Goal: Book appointment/travel/reservation

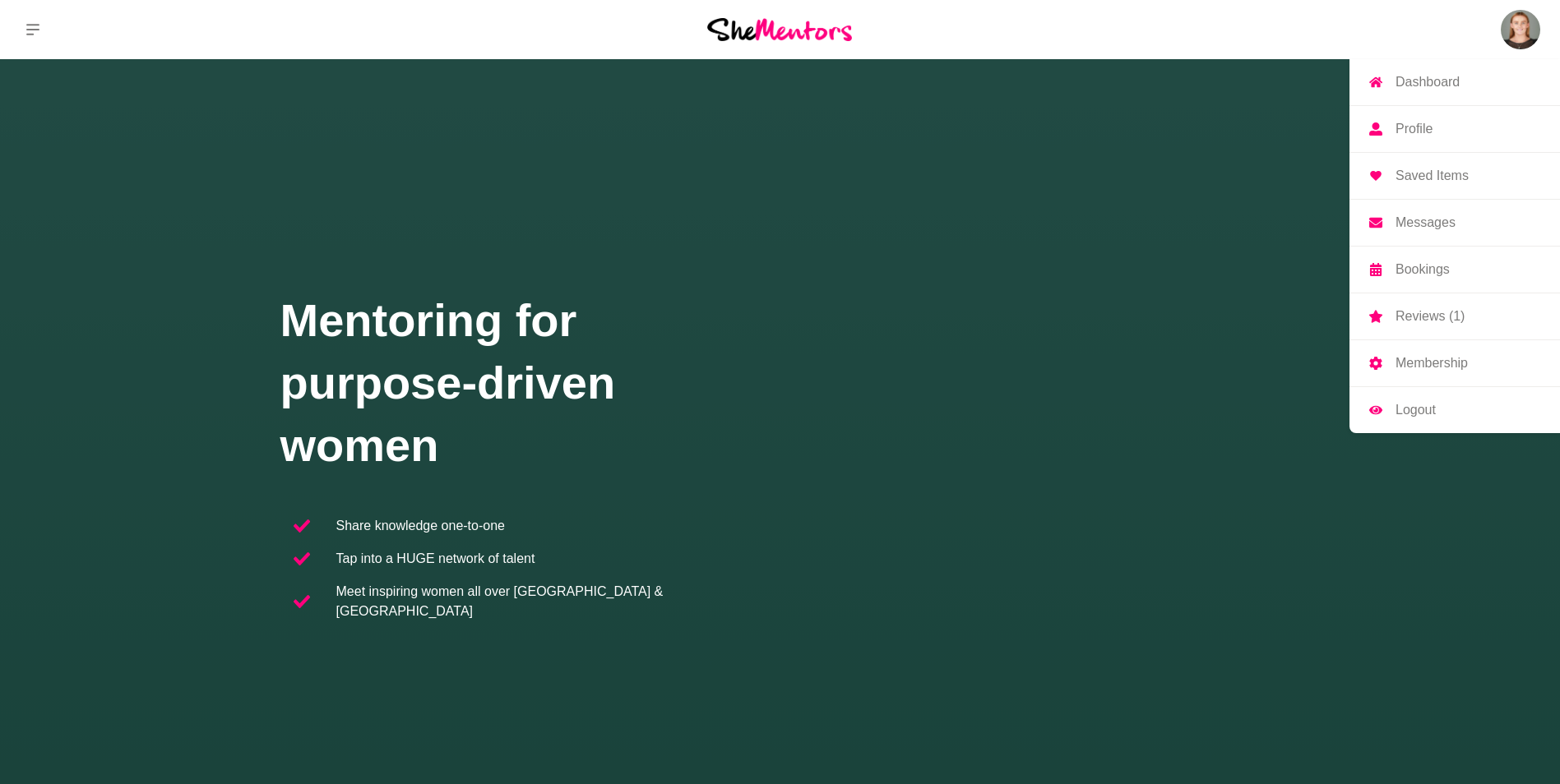
click at [1525, 27] on img at bounding box center [1521, 30] width 39 height 39
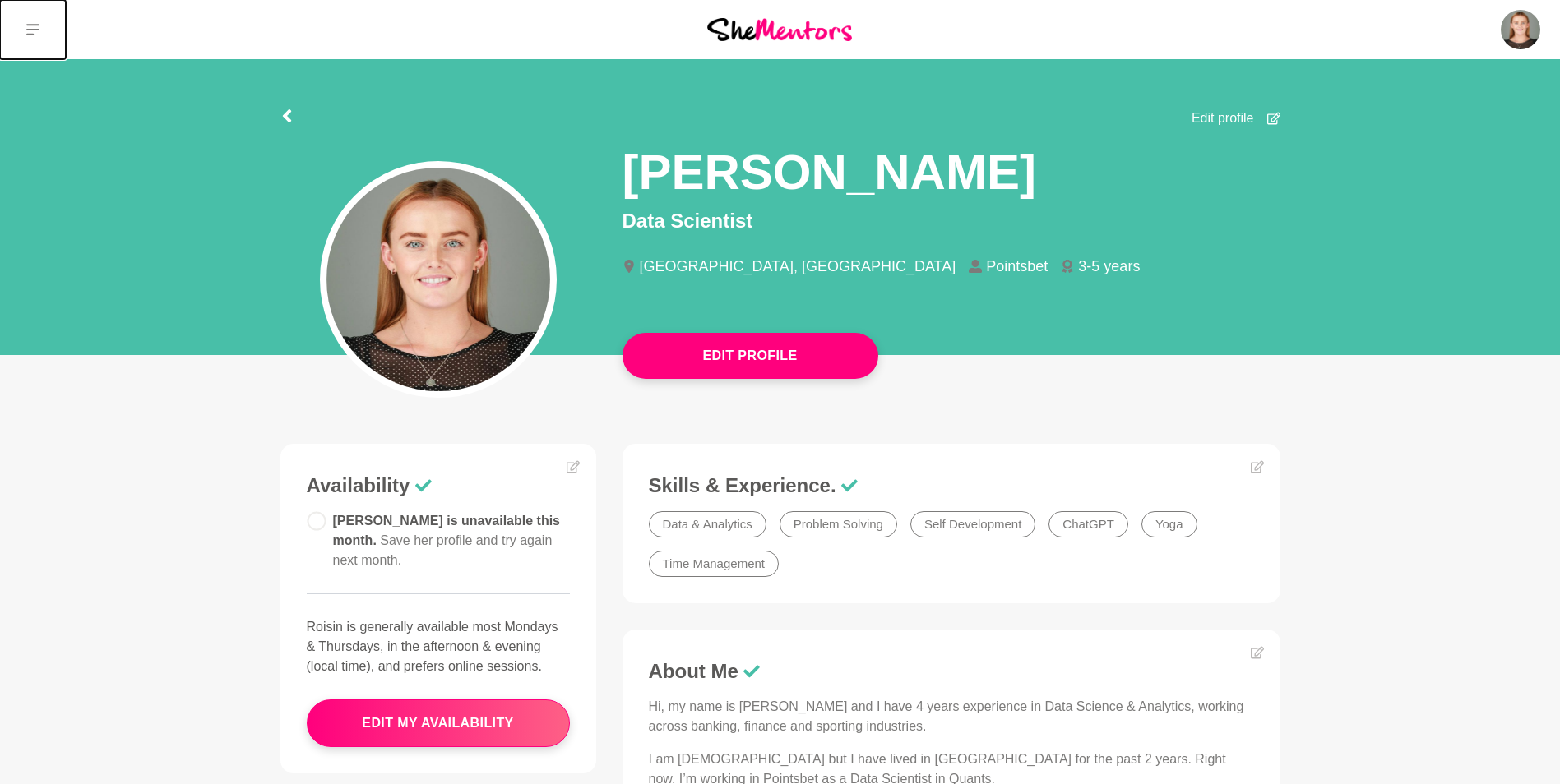
click at [32, 20] on button at bounding box center [32, 30] width 65 height 60
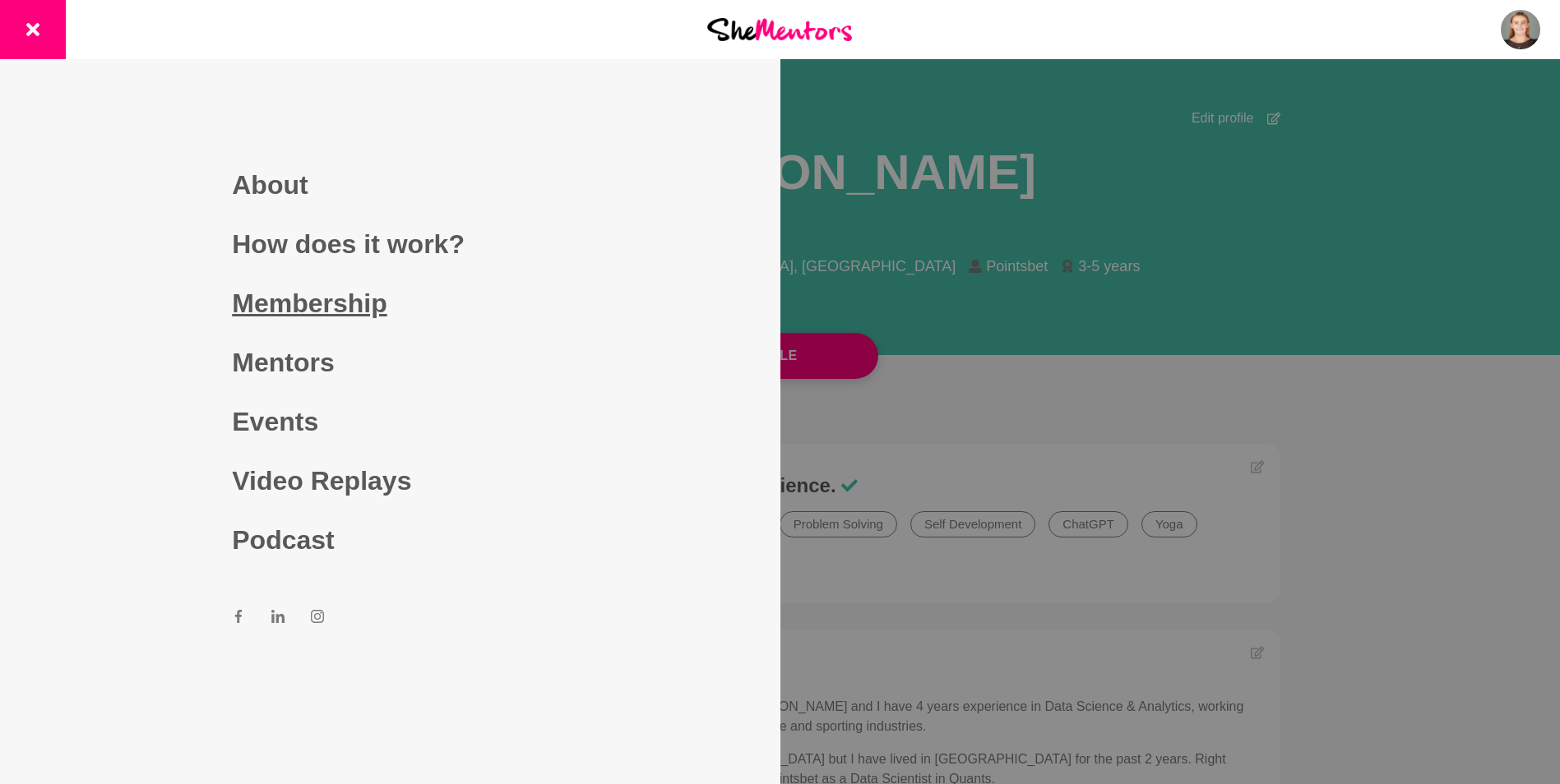
click at [384, 302] on link "Membership" at bounding box center [390, 304] width 316 height 60
click at [300, 360] on link "Mentors" at bounding box center [390, 363] width 316 height 60
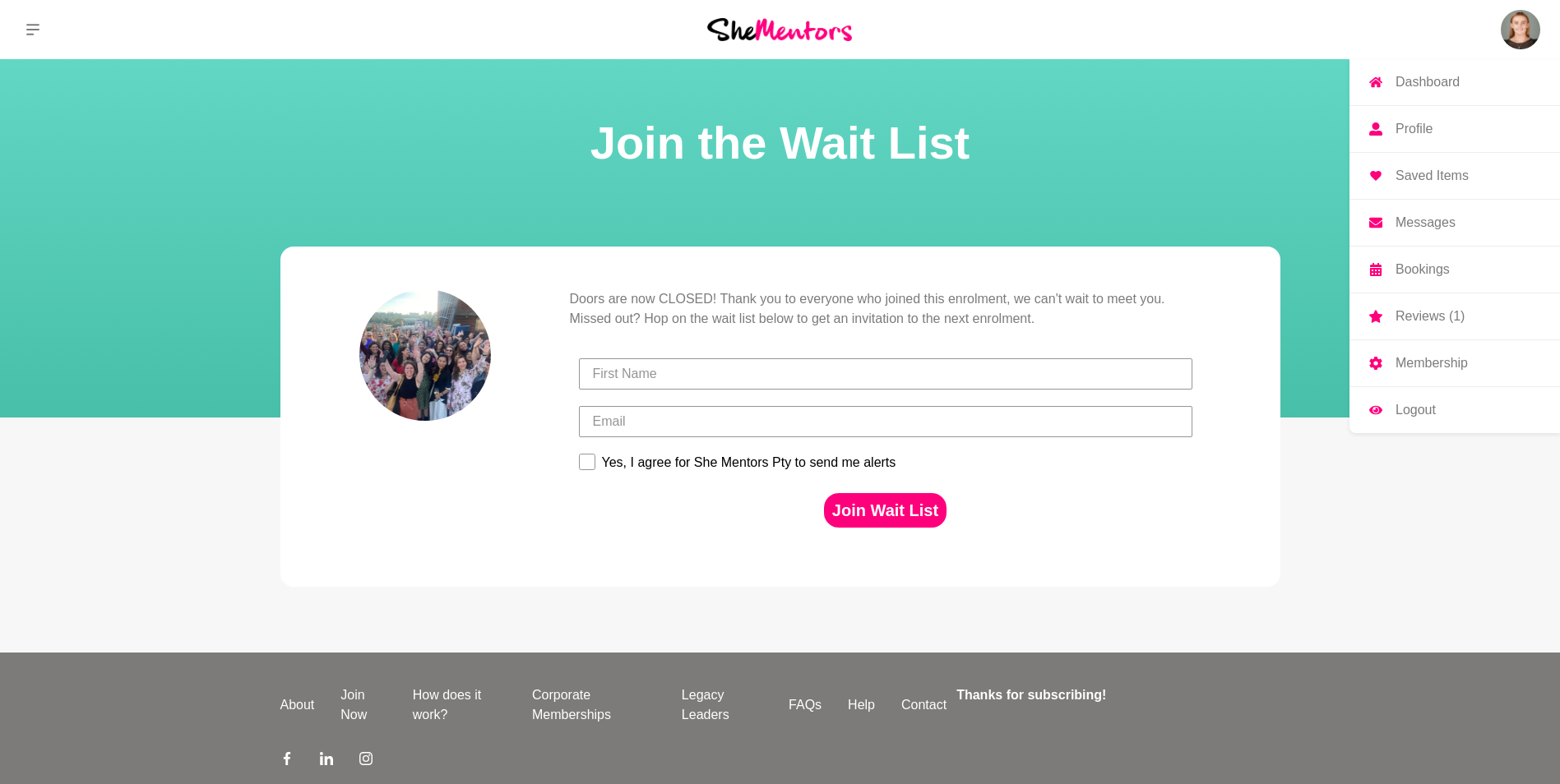
click at [1415, 76] on p "Dashboard" at bounding box center [1427, 82] width 64 height 13
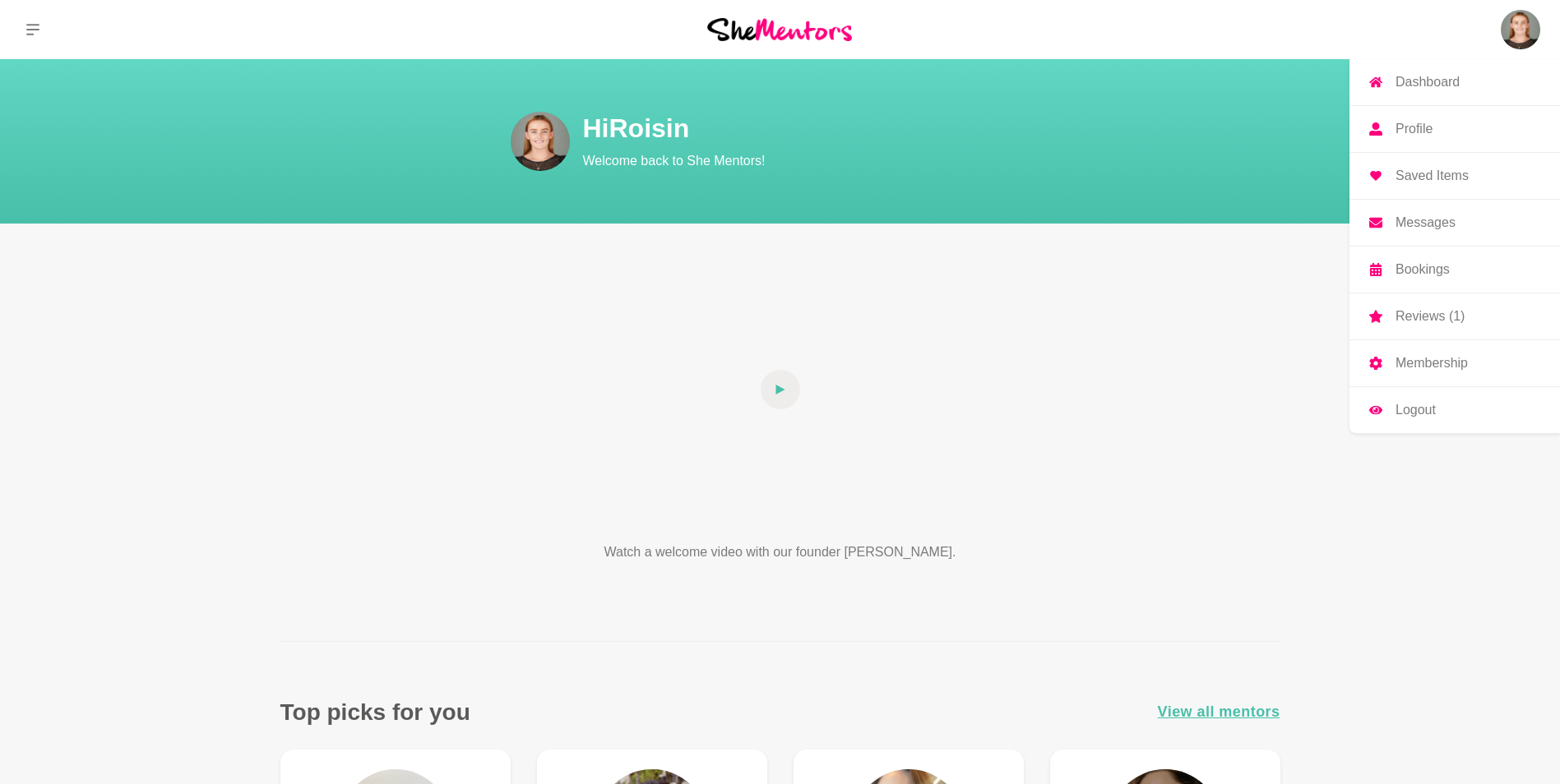
click at [1432, 269] on p "Bookings" at bounding box center [1423, 269] width 54 height 13
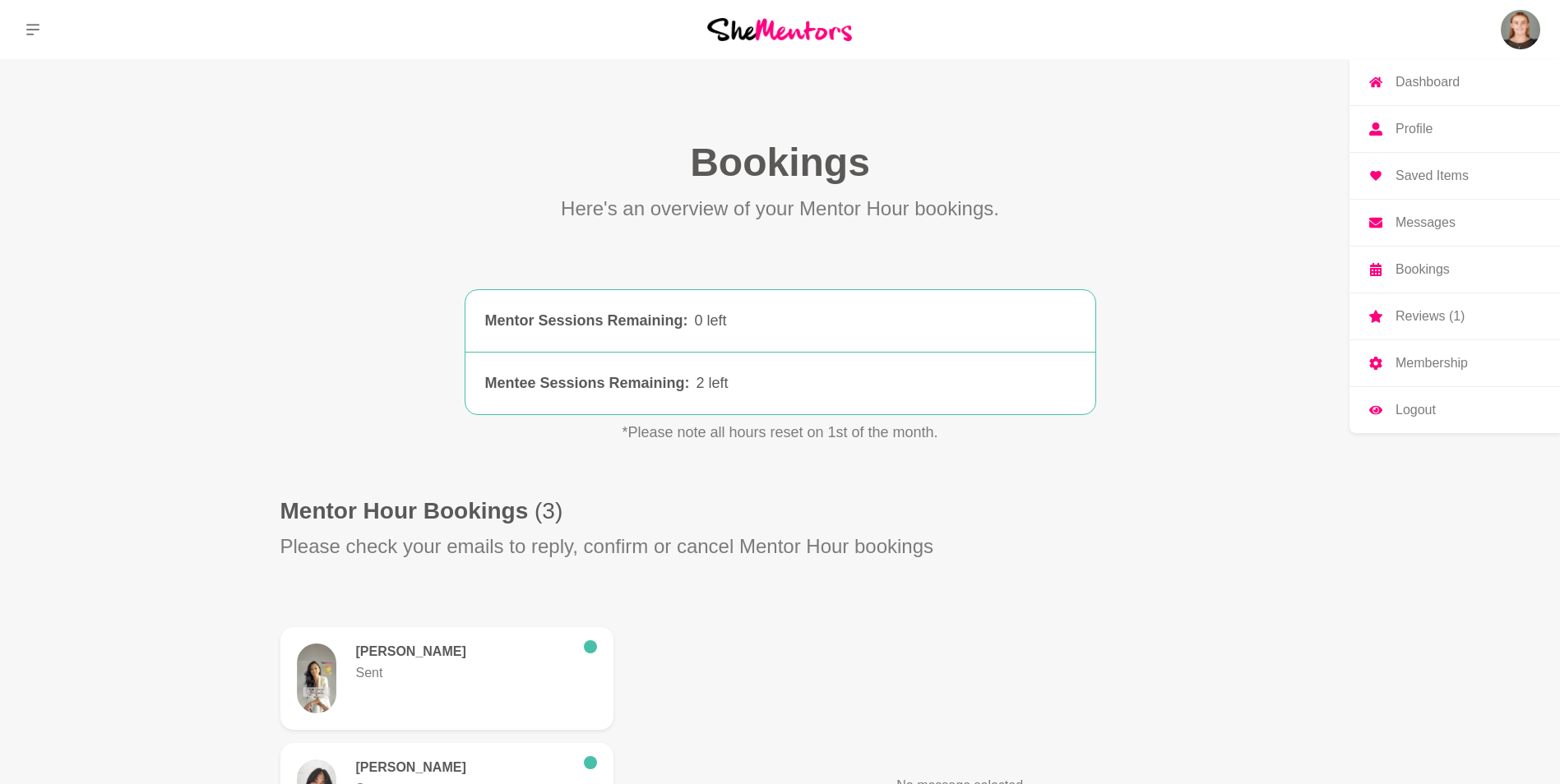
click at [1415, 81] on p "Dashboard" at bounding box center [1427, 82] width 64 height 13
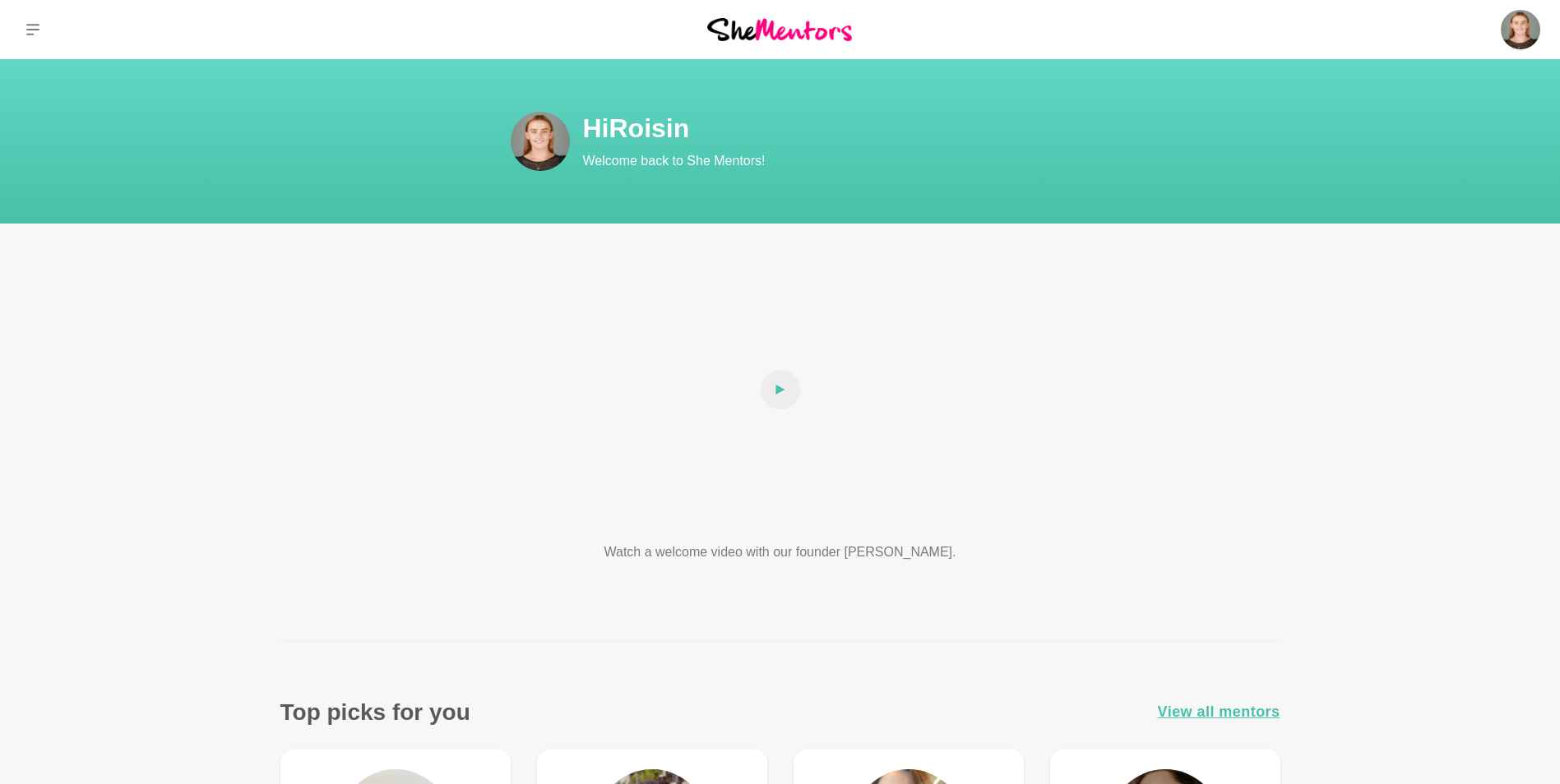
drag, startPoint x: 215, startPoint y: 248, endPoint x: 214, endPoint y: 105, distance: 143.0
click at [541, 127] on img at bounding box center [540, 141] width 60 height 60
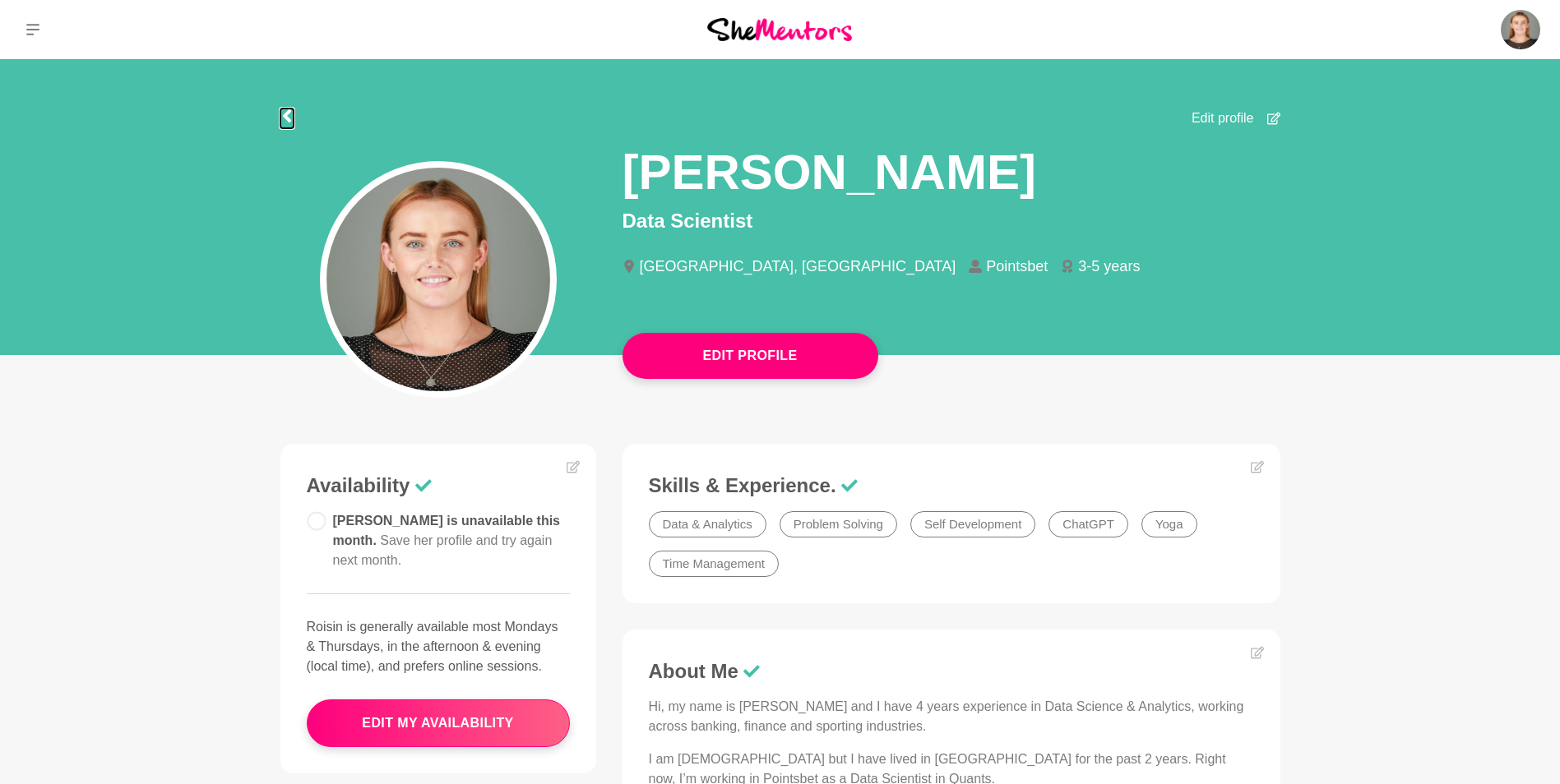
click at [290, 110] on icon at bounding box center [287, 116] width 13 height 13
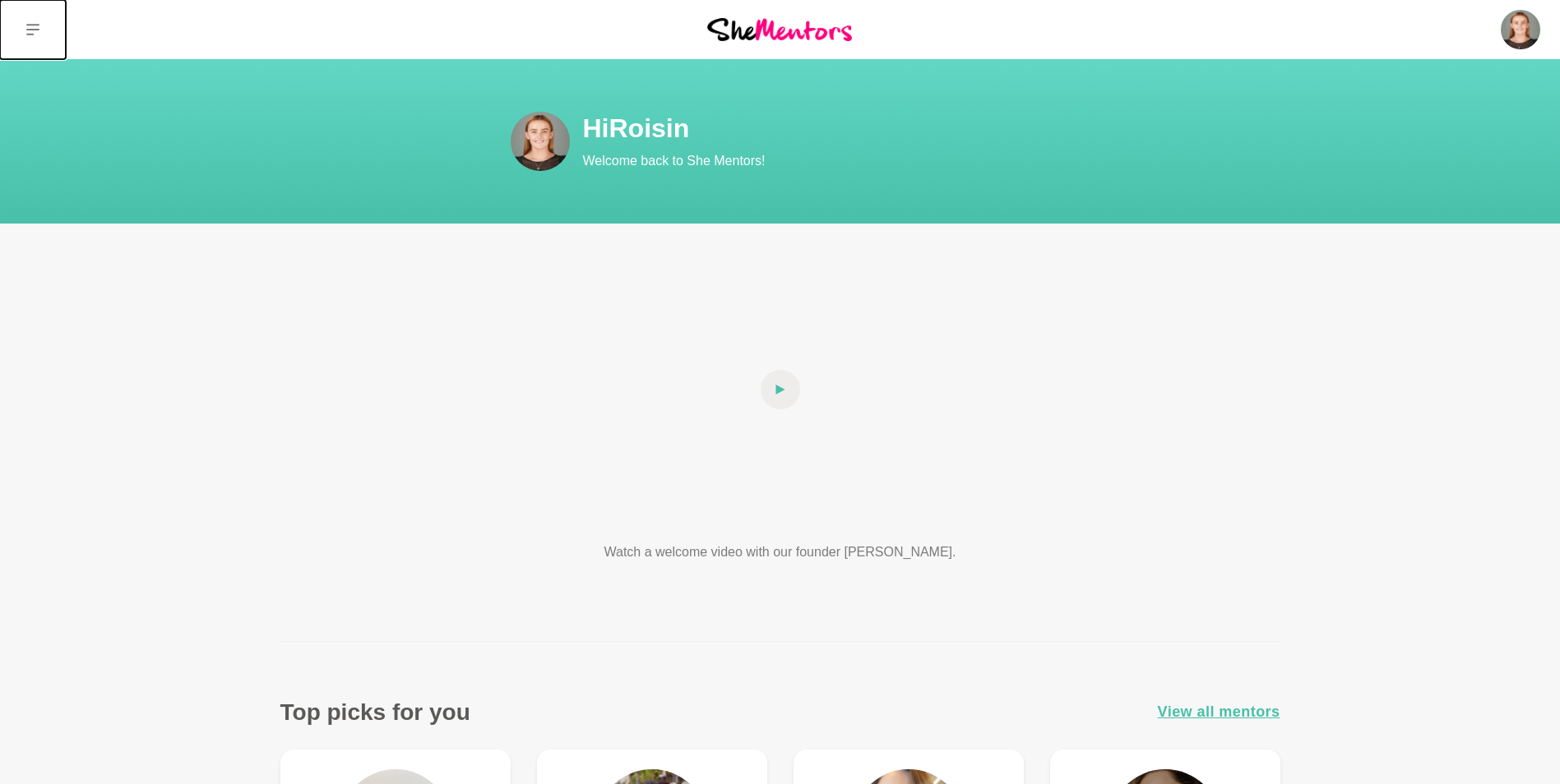
click at [42, 27] on button at bounding box center [32, 30] width 65 height 60
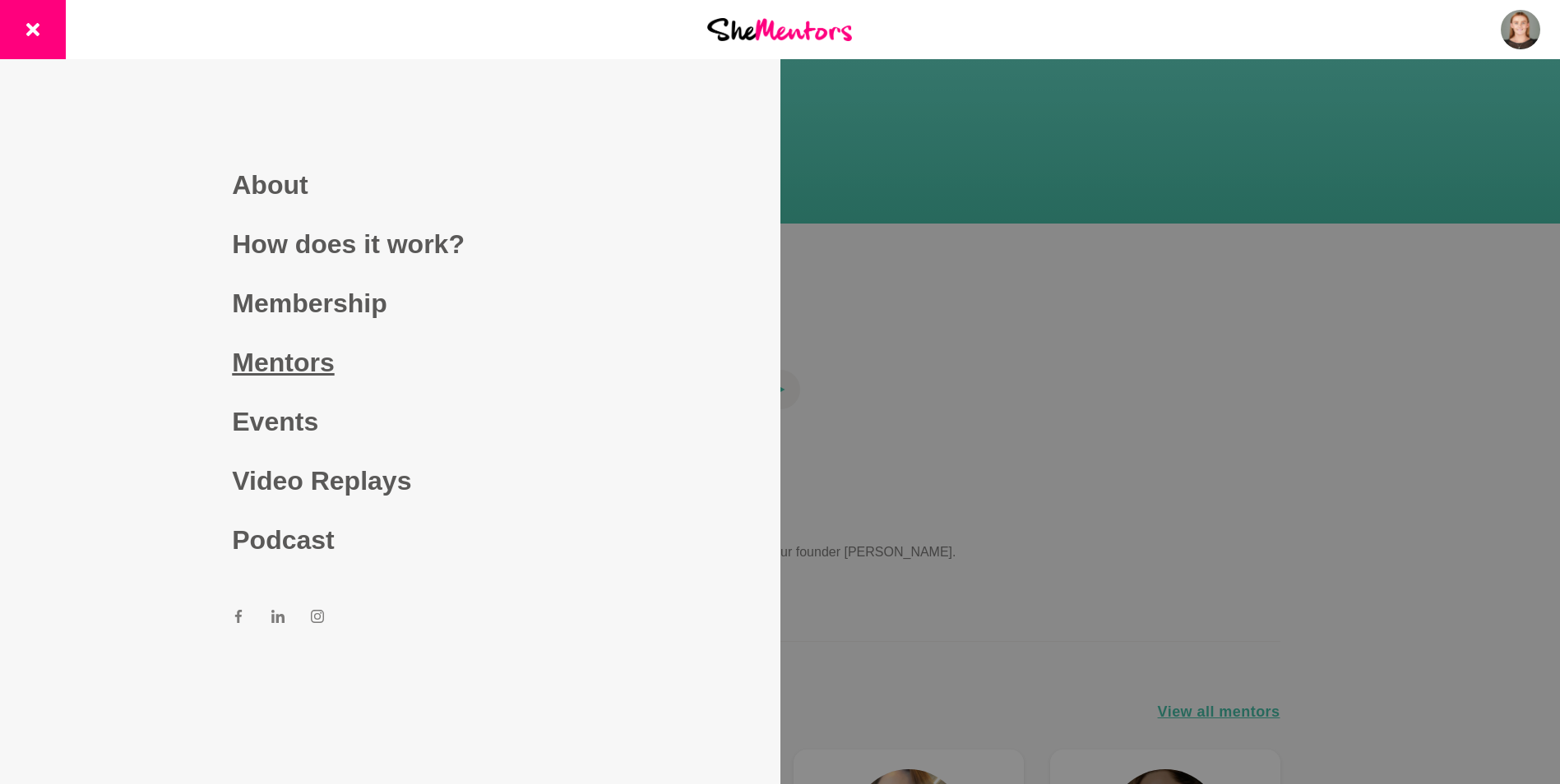
click at [293, 366] on link "Mentors" at bounding box center [390, 363] width 316 height 60
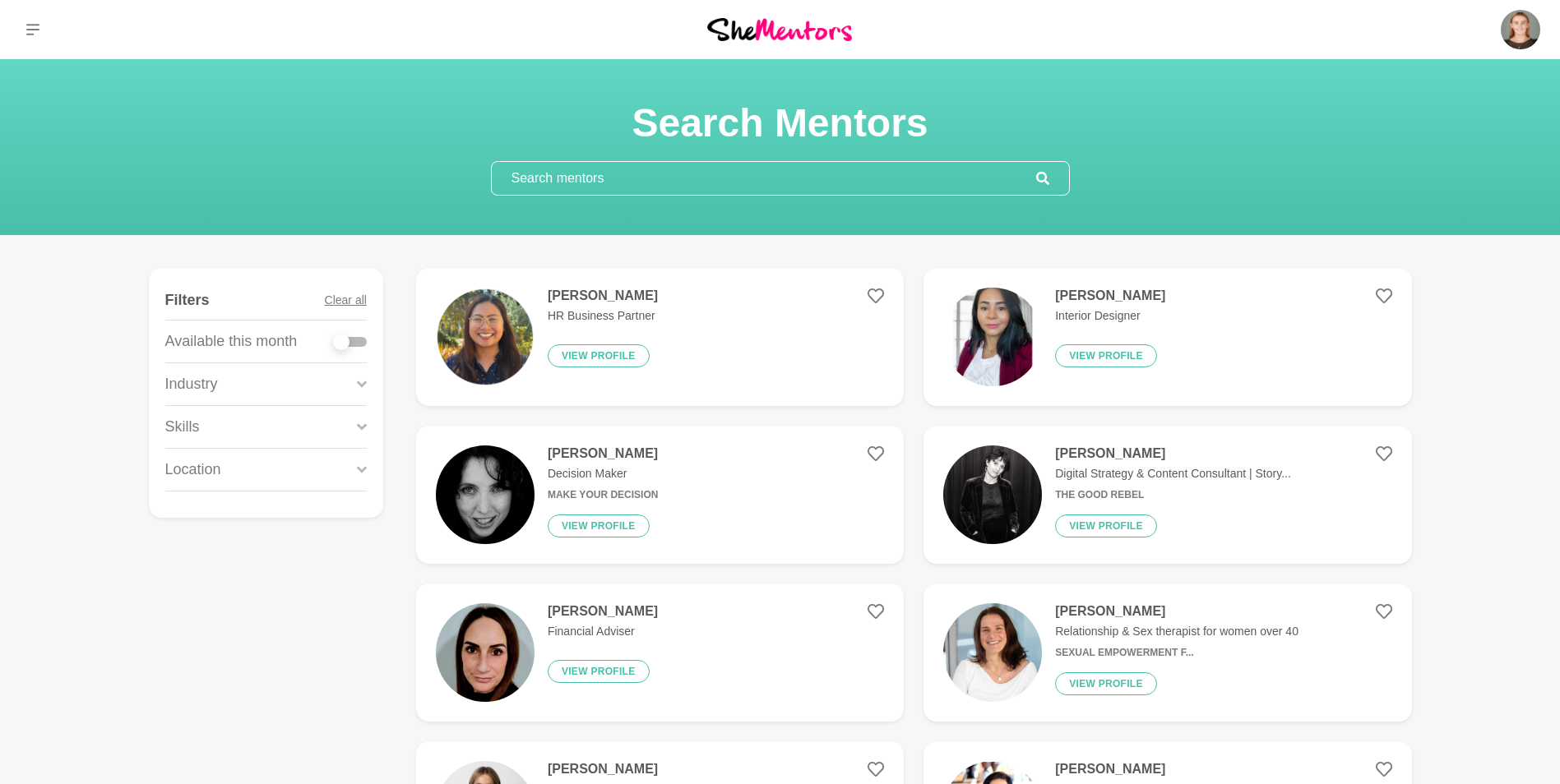
click at [584, 185] on input "text" at bounding box center [764, 178] width 544 height 33
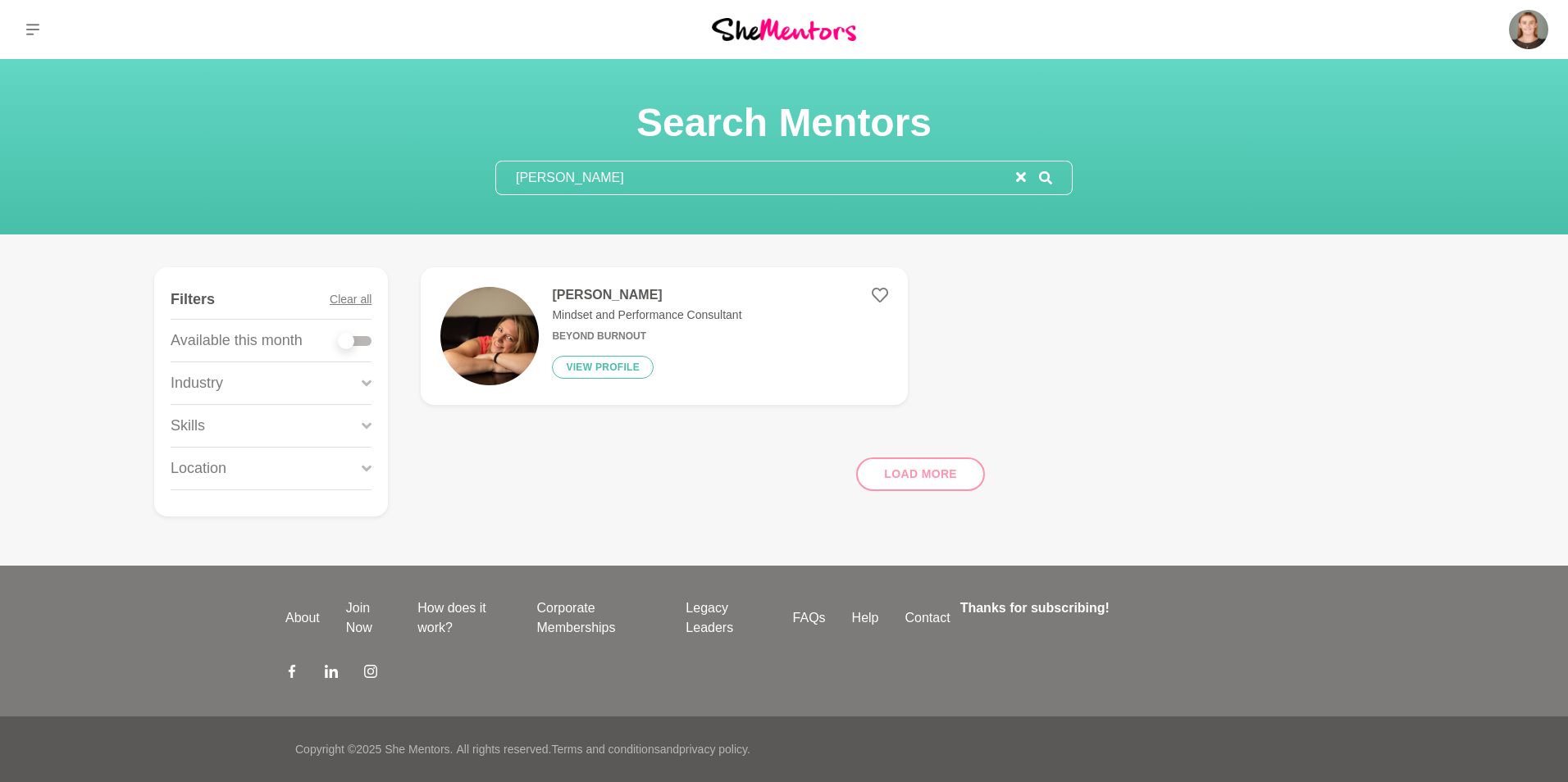
type input "[PERSON_NAME]"
click at [578, 286] on figure "[PERSON_NAME] Mindset and Performance Consultant Beyond Burnout View profile" at bounding box center [663, 336] width 486 height 137
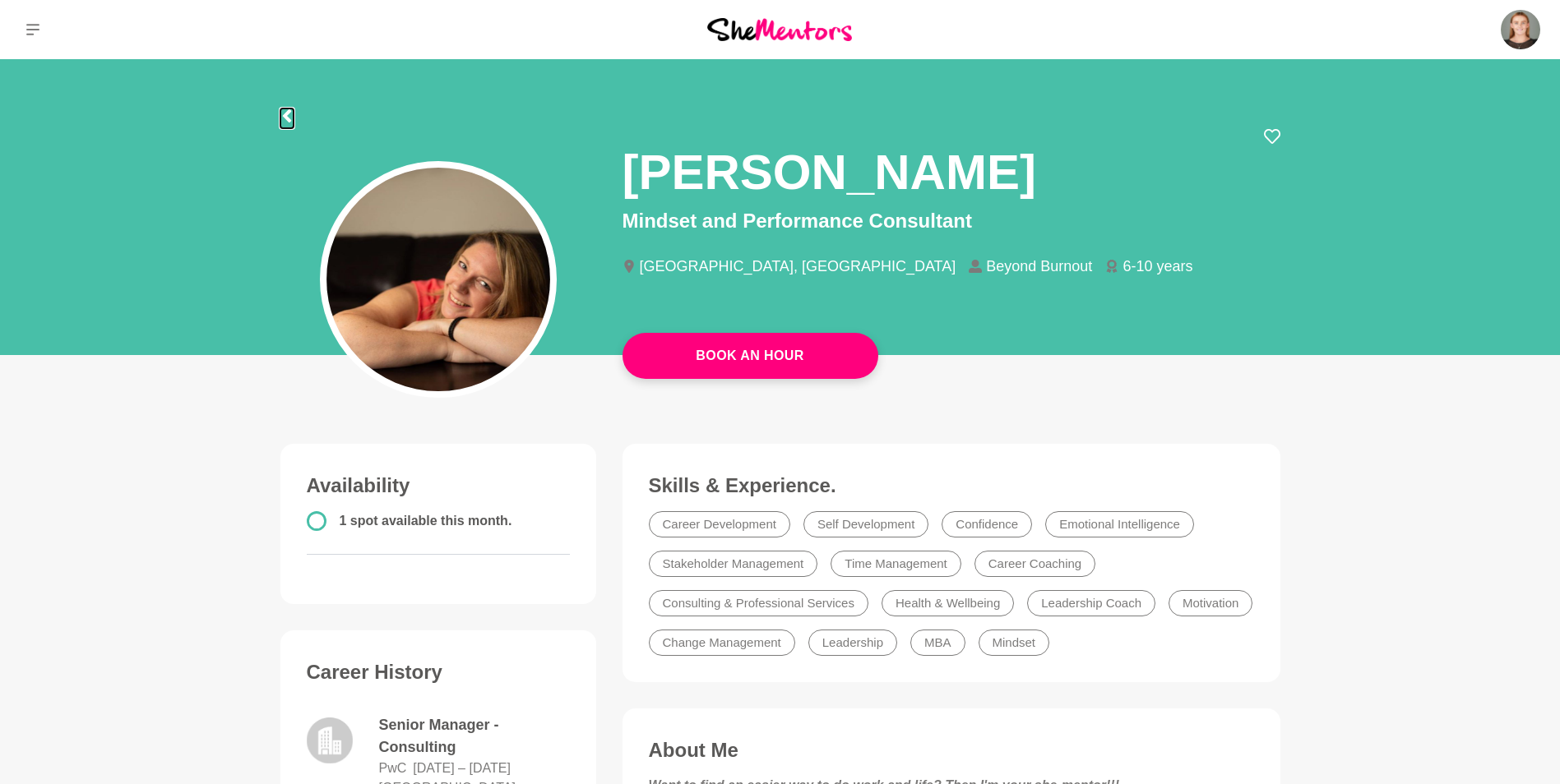
click at [291, 111] on icon at bounding box center [287, 116] width 13 height 13
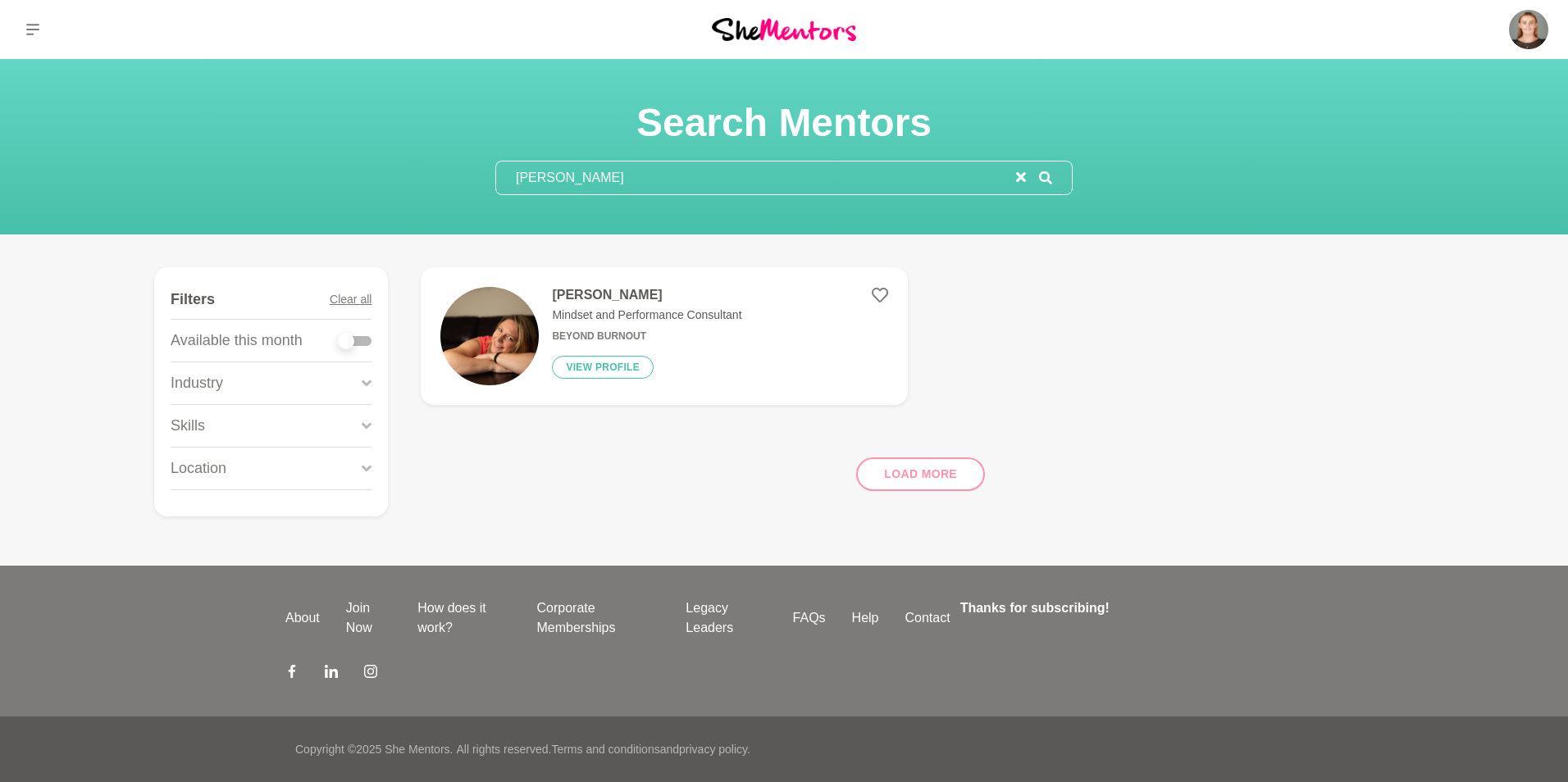
drag, startPoint x: 614, startPoint y: 179, endPoint x: 423, endPoint y: 176, distance: 191.0
click at [423, 176] on div "Search Mentors [PERSON_NAME]" at bounding box center [784, 147] width 1528 height 97
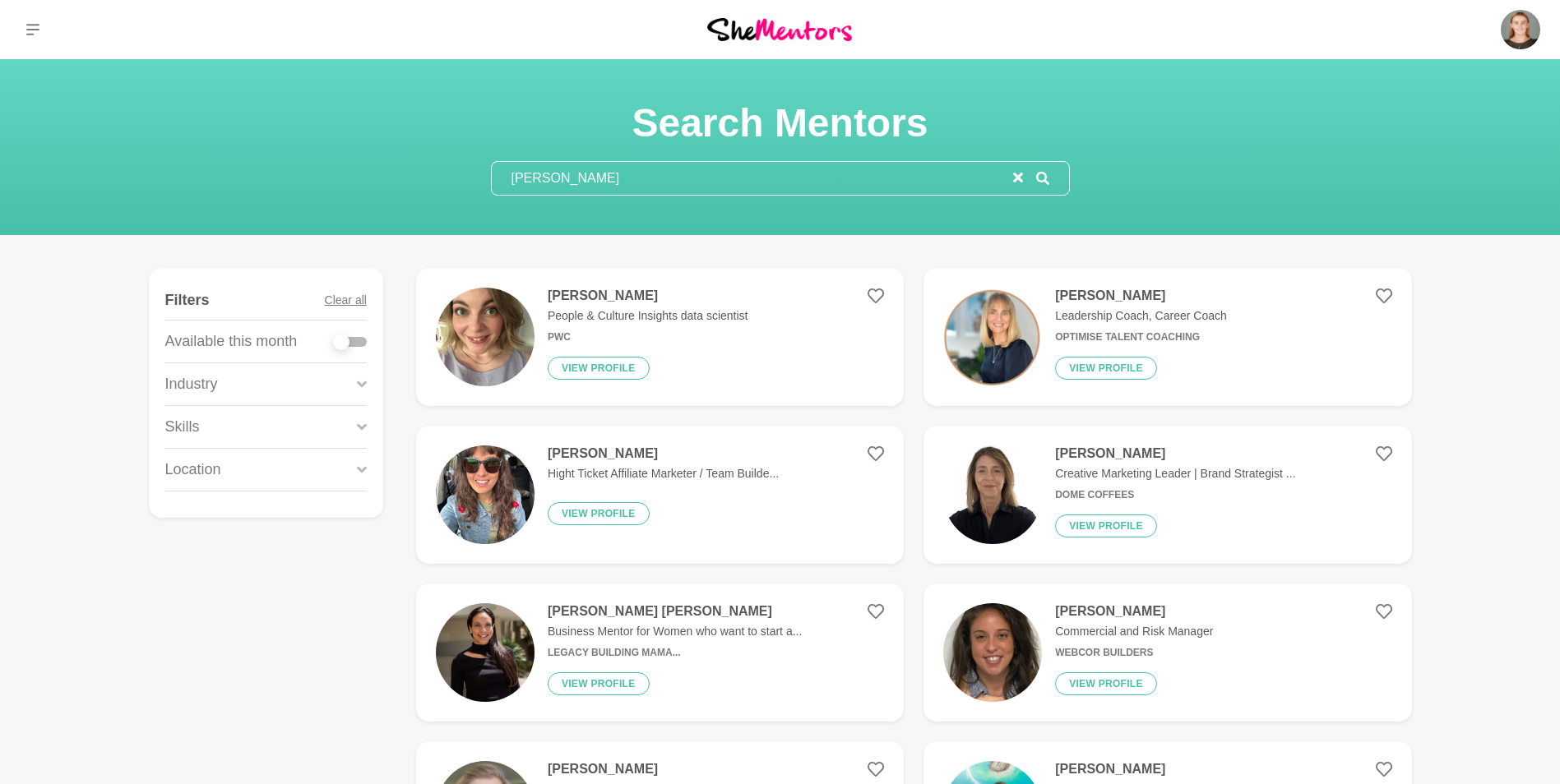
type input "[PERSON_NAME]"
click at [572, 290] on h4 "[PERSON_NAME]" at bounding box center [648, 295] width 201 height 16
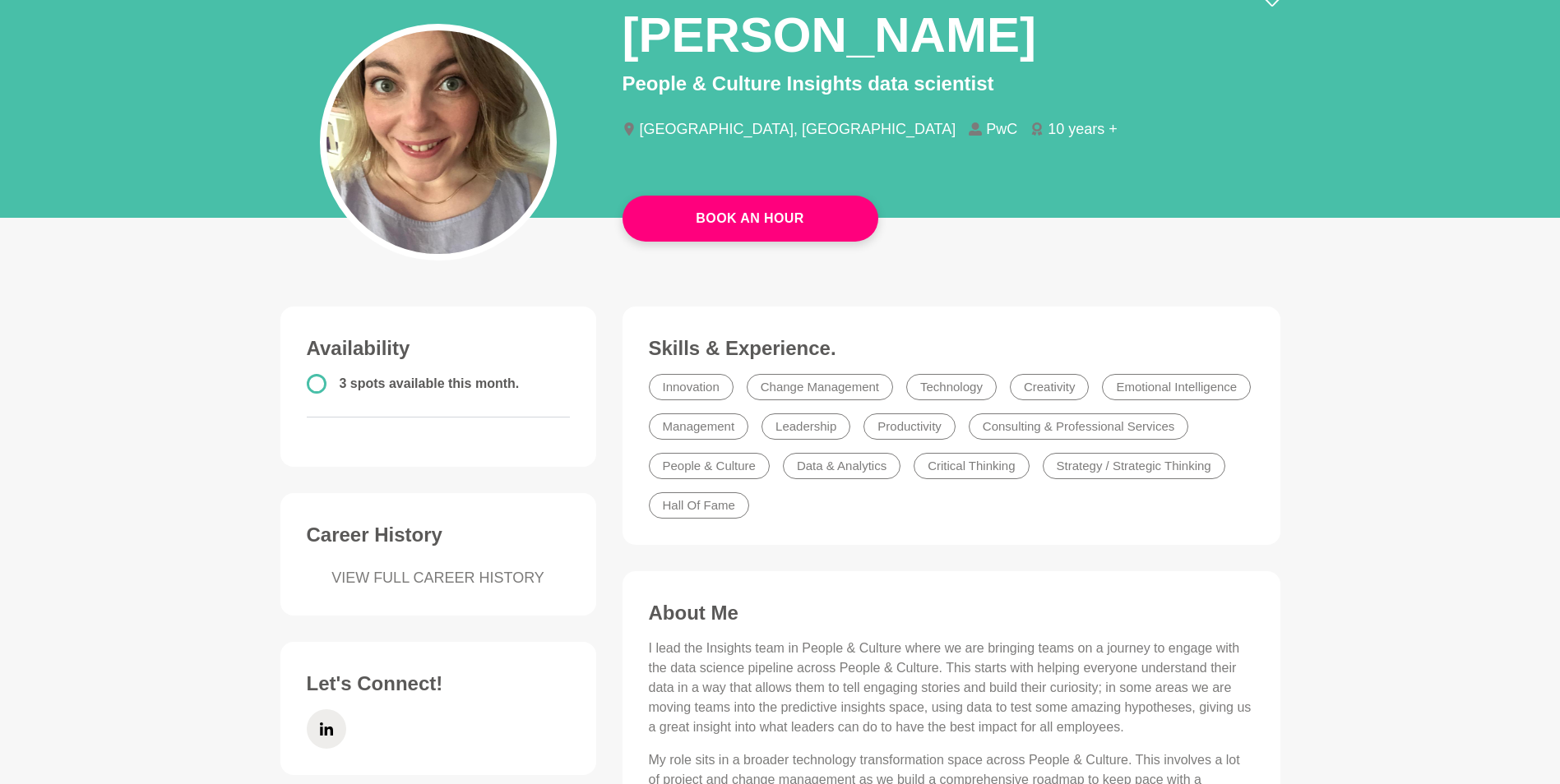
scroll to position [111, 0]
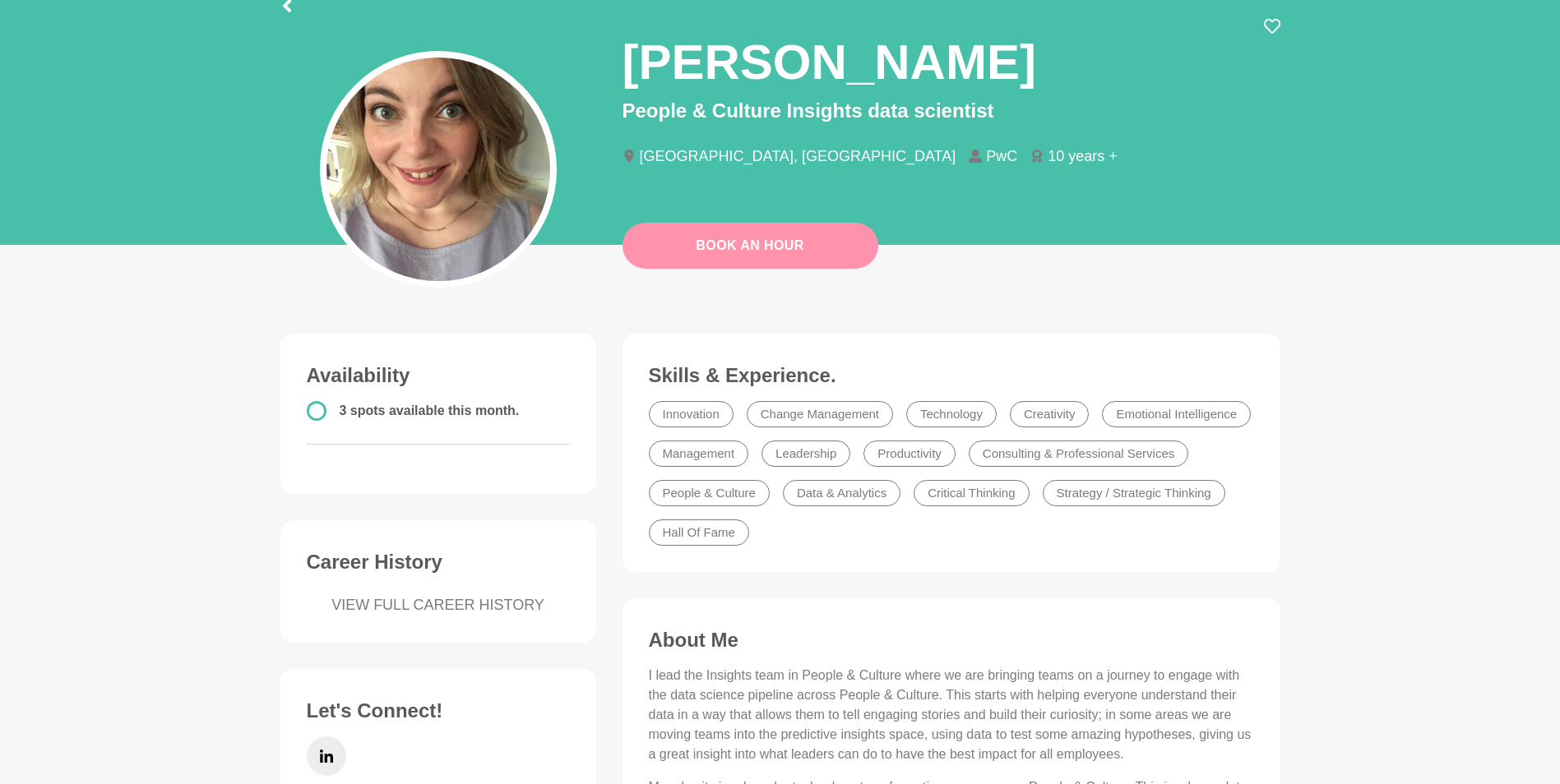
click at [702, 249] on link "Book An Hour" at bounding box center [750, 246] width 256 height 46
